Goal: Navigation & Orientation: Understand site structure

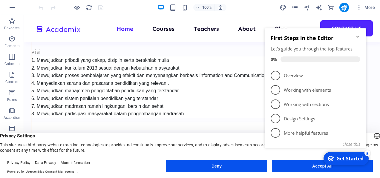
scroll to position [141, 0]
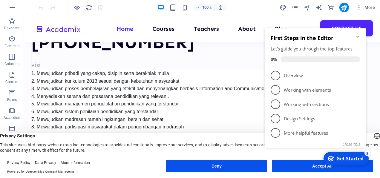
click at [358, 37] on icon "Minimize checklist" at bounding box center [357, 36] width 5 height 5
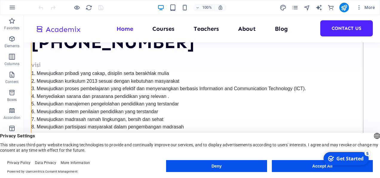
scroll to position [0, 0]
click at [330, 165] on div "checkmark Get Started 5" at bounding box center [345, 158] width 45 height 13
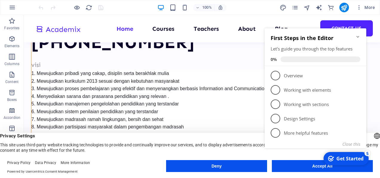
click at [340, 157] on div "Get Started" at bounding box center [349, 158] width 27 height 7
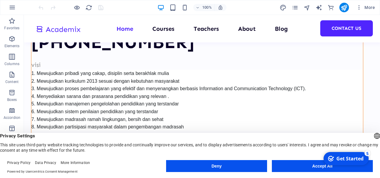
drag, startPoint x: 380, startPoint y: 154, endPoint x: 381, endPoint y: 174, distance: 20.0
click at [380, 174] on html "[DOMAIN_NAME] Home Favorites Elements Columns Content Boxes Accordion Tables Fe…" at bounding box center [190, 89] width 380 height 178
drag, startPoint x: 380, startPoint y: 174, endPoint x: 303, endPoint y: 133, distance: 86.7
click at [303, 133] on span "Privacy Settings" at bounding box center [190, 136] width 380 height 6
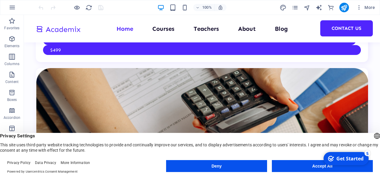
scroll to position [2087, 0]
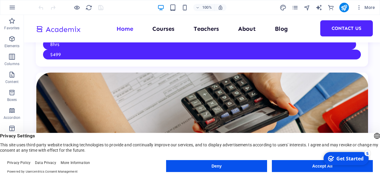
click at [368, 152] on div "5" at bounding box center [367, 153] width 6 height 6
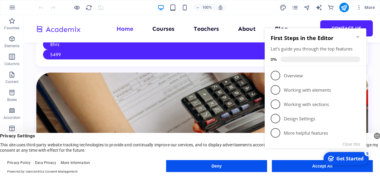
click at [322, 167] on div "checkmark Get Started 5 First Steps in the Editor Let's guide you through the t…" at bounding box center [316, 95] width 109 height 145
click at [317, 166] on div "checkmark Get Started 5 First Steps in the Editor Let's guide you through the t…" at bounding box center [316, 95] width 109 height 145
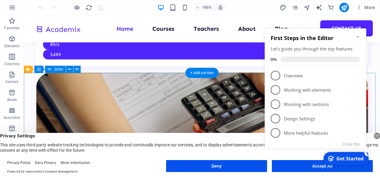
drag, startPoint x: 78, startPoint y: 158, endPoint x: 119, endPoint y: 82, distance: 86.2
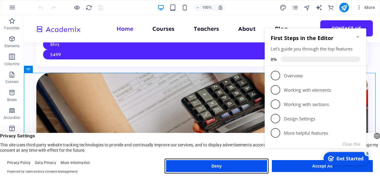
click at [220, 167] on button "Deny" at bounding box center [216, 166] width 101 height 12
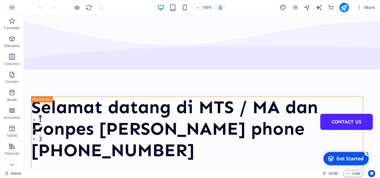
scroll to position [9, 0]
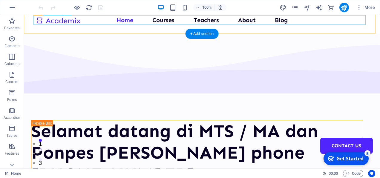
click at [165, 19] on nav "Home Courses Teachers About Blog Contact Us" at bounding box center [202, 20] width 332 height 10
click at [164, 21] on nav "Home Courses Teachers About Blog Contact Us" at bounding box center [202, 20] width 332 height 10
click at [165, 19] on nav "Home Courses Teachers About Blog Contact Us" at bounding box center [202, 20] width 332 height 10
